Goal: Navigation & Orientation: Find specific page/section

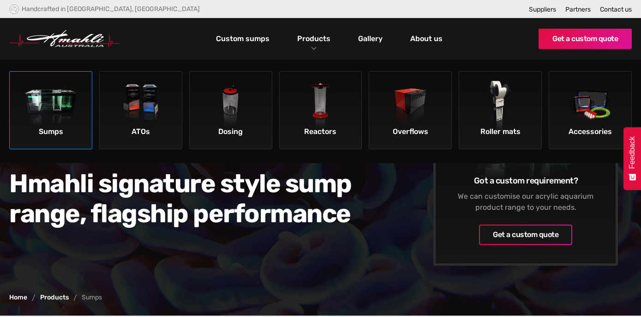
click at [60, 99] on img at bounding box center [51, 107] width 52 height 52
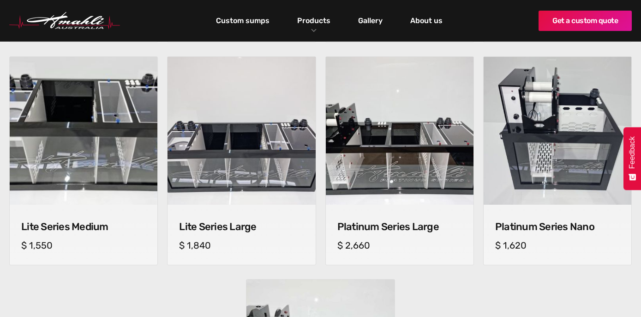
scroll to position [576, 0]
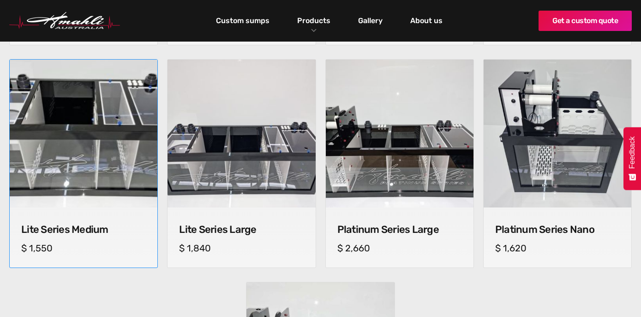
click at [68, 150] on img at bounding box center [83, 133] width 155 height 155
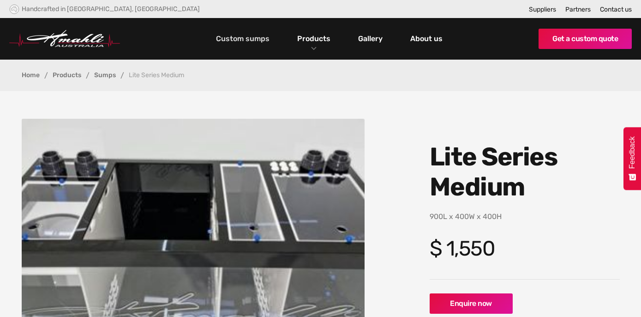
click at [253, 38] on link "Custom sumps" at bounding box center [243, 39] width 58 height 16
